Goal: Transaction & Acquisition: Purchase product/service

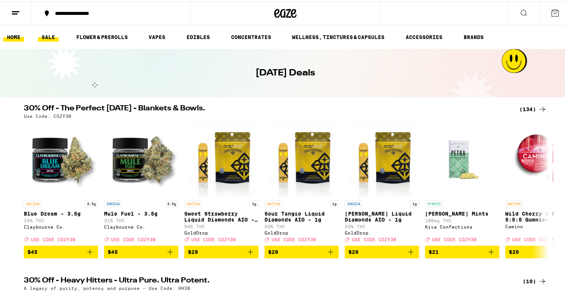
click at [13, 37] on link "HOME" at bounding box center [13, 35] width 21 height 9
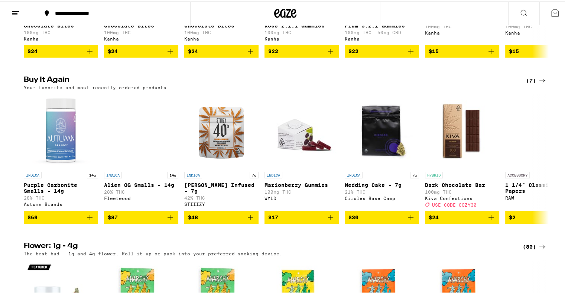
scroll to position [548, 0]
